Goal: Information Seeking & Learning: Check status

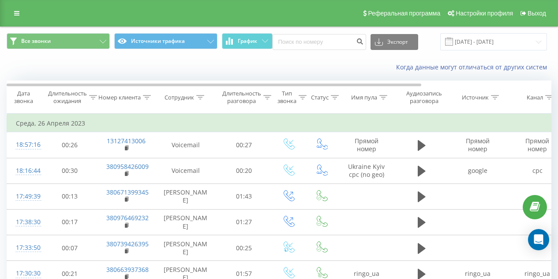
click at [306, 49] on input at bounding box center [320, 42] width 94 height 16
click at [279, 40] on input "0661160286" at bounding box center [320, 42] width 94 height 16
type input "0661160286"
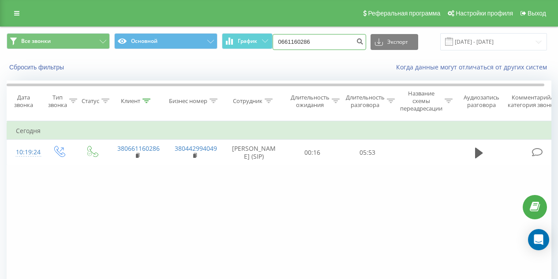
click at [281, 41] on input "0661160286" at bounding box center [320, 42] width 94 height 16
type input "380661160286"
